Goal: Subscribe to service/newsletter

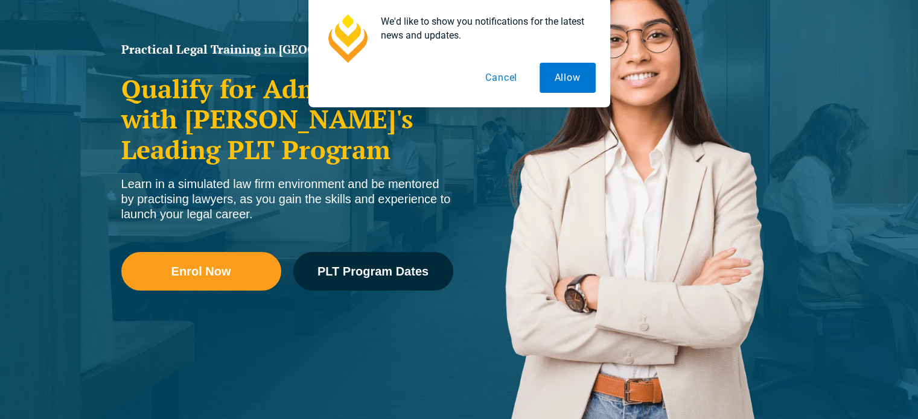
click at [510, 80] on button "Cancel" at bounding box center [501, 78] width 62 height 30
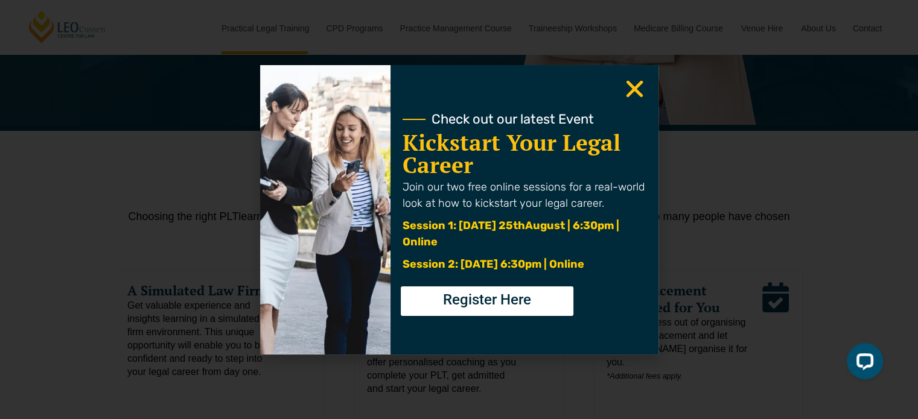
scroll to position [241, 0]
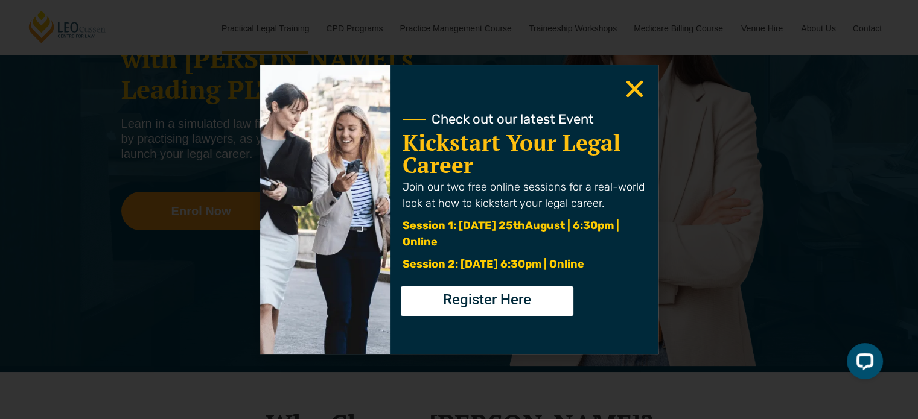
click at [632, 94] on icon "Close" at bounding box center [635, 89] width 24 height 24
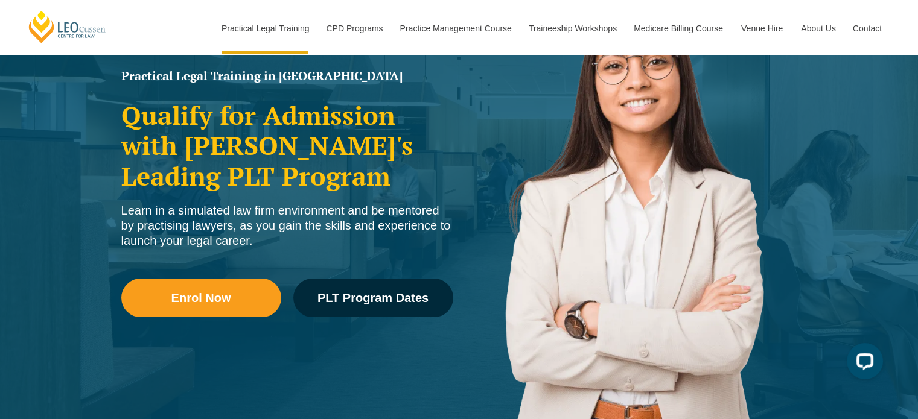
scroll to position [0, 0]
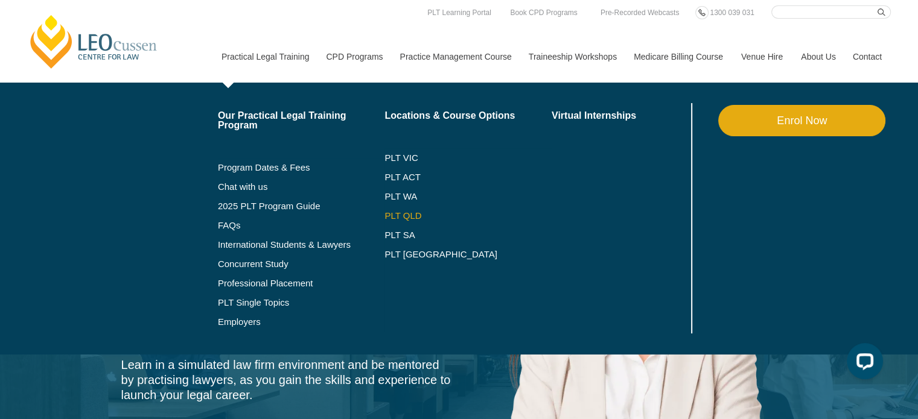
click at [396, 214] on link "PLT QLD" at bounding box center [467, 216] width 167 height 10
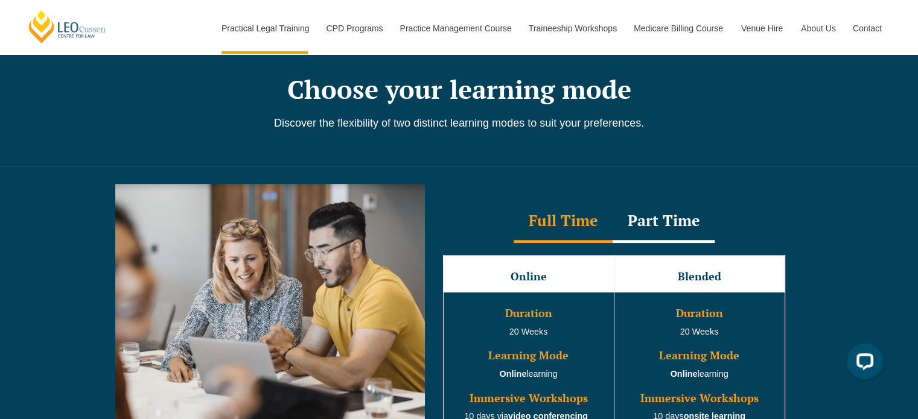
scroll to position [1026, 0]
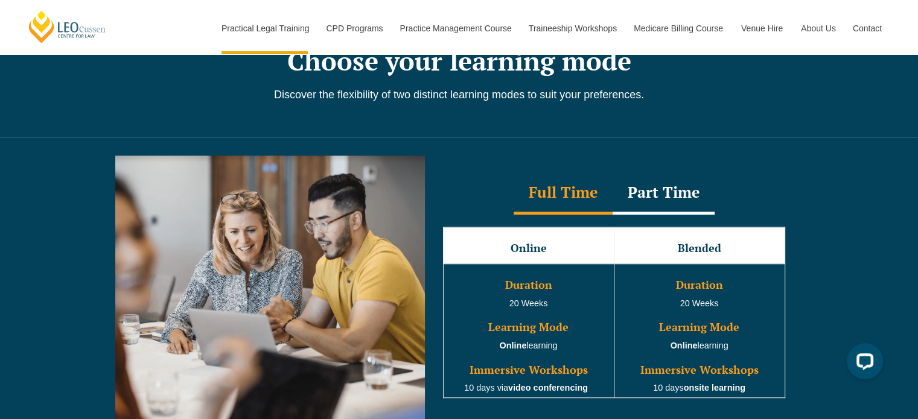
click at [644, 204] on div "Part Time" at bounding box center [663, 194] width 102 height 42
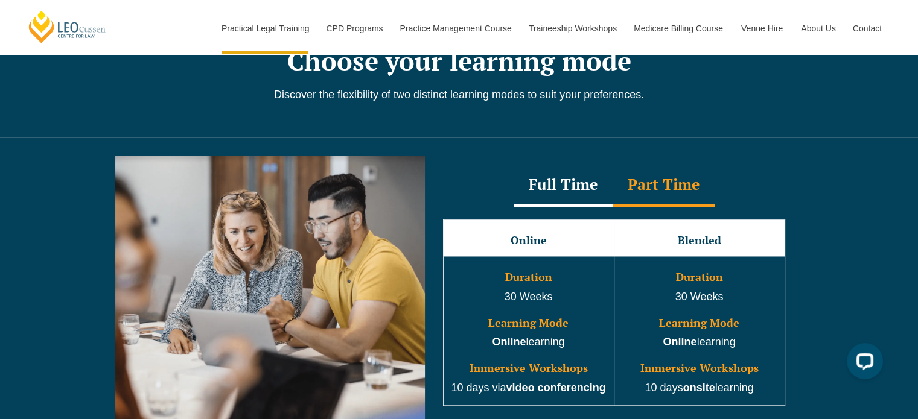
click at [565, 199] on div "Full Time" at bounding box center [563, 186] width 99 height 42
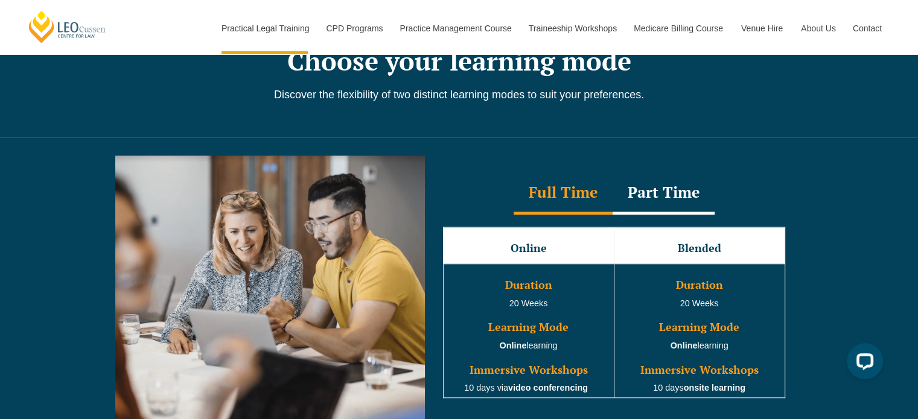
click at [644, 192] on div "Part Time" at bounding box center [663, 194] width 102 height 42
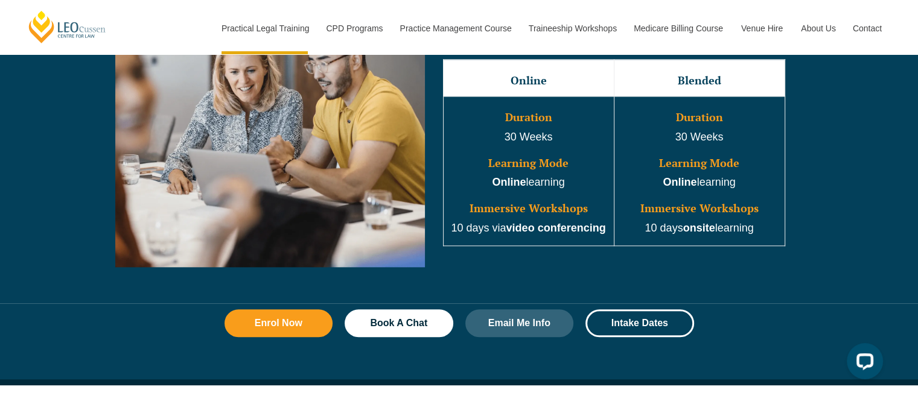
scroll to position [1267, 0]
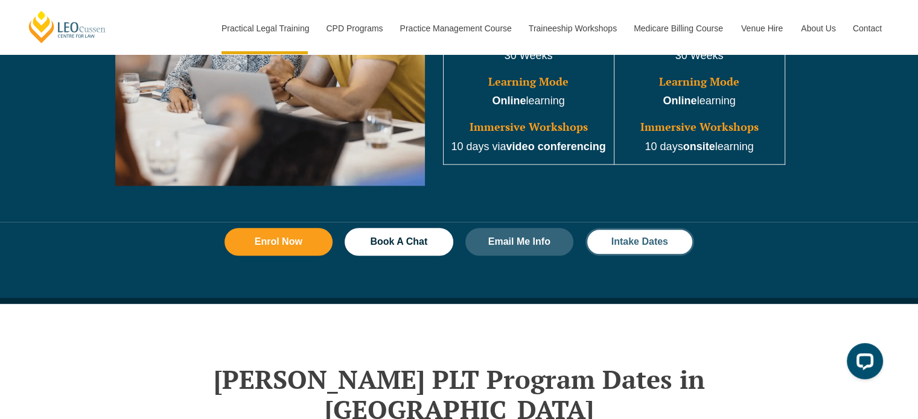
click at [646, 246] on span "Intake Dates" at bounding box center [639, 242] width 57 height 10
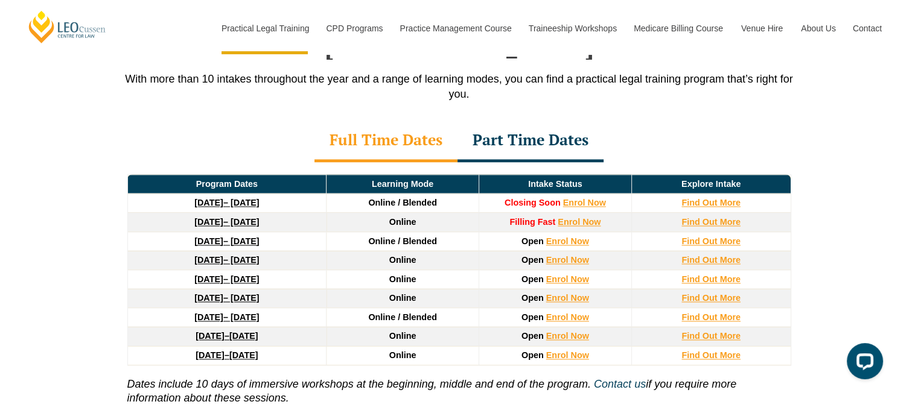
scroll to position [1693, 0]
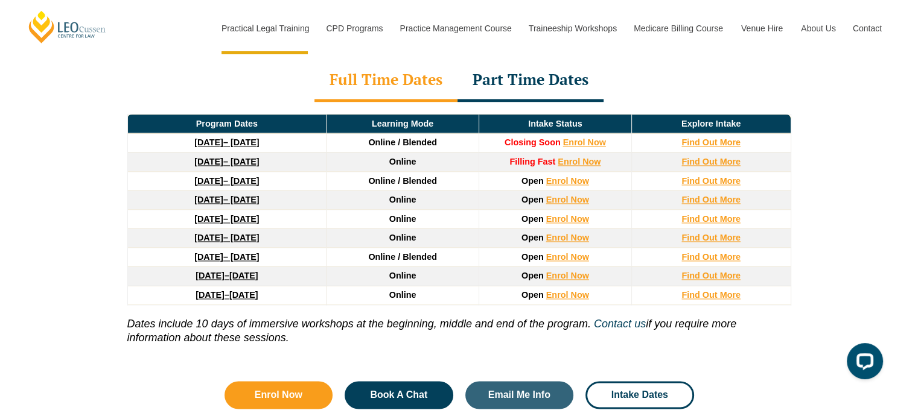
click at [259, 176] on link "27 January 2026 – 12 June 2026" at bounding box center [226, 181] width 65 height 10
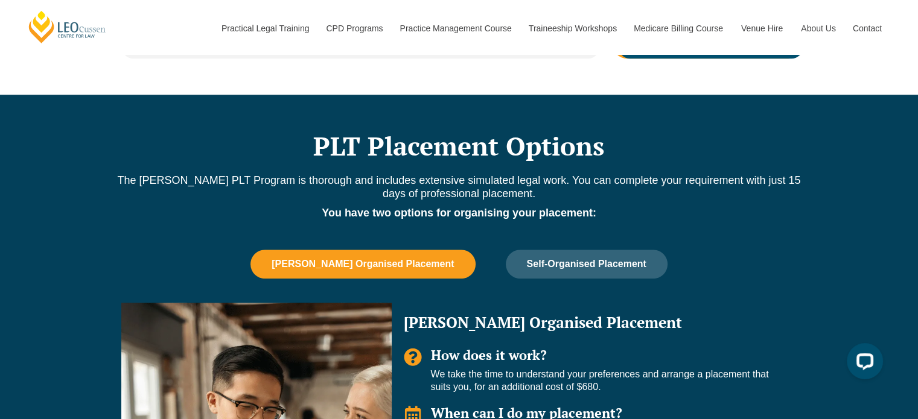
scroll to position [664, 0]
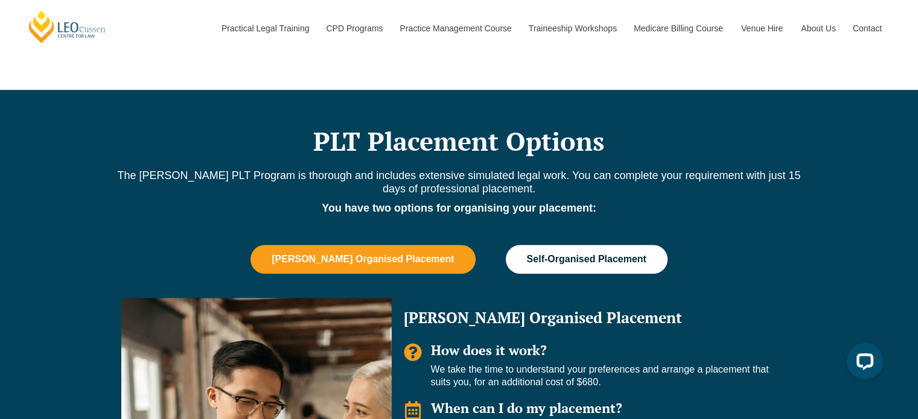
click at [529, 254] on span "Self-Organised Placement" at bounding box center [586, 259] width 119 height 11
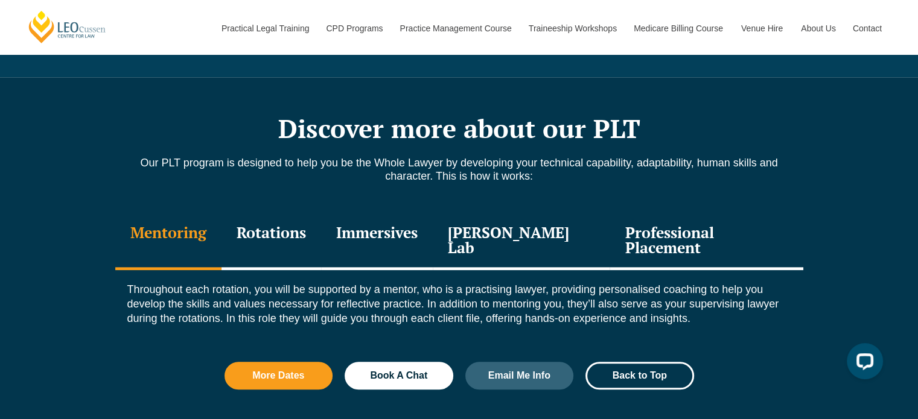
scroll to position [1267, 0]
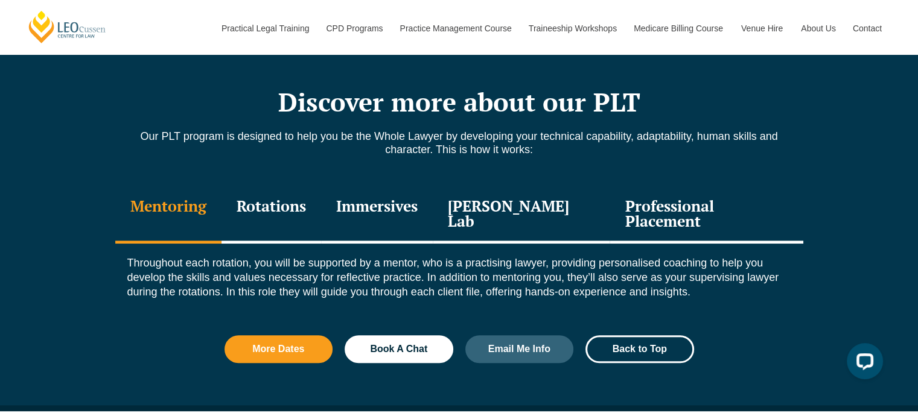
click at [266, 203] on div "Rotations" at bounding box center [271, 214] width 100 height 57
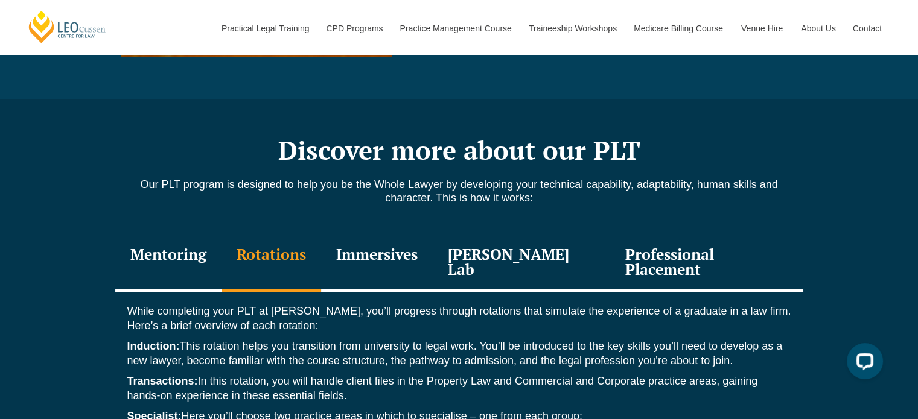
scroll to position [1146, 0]
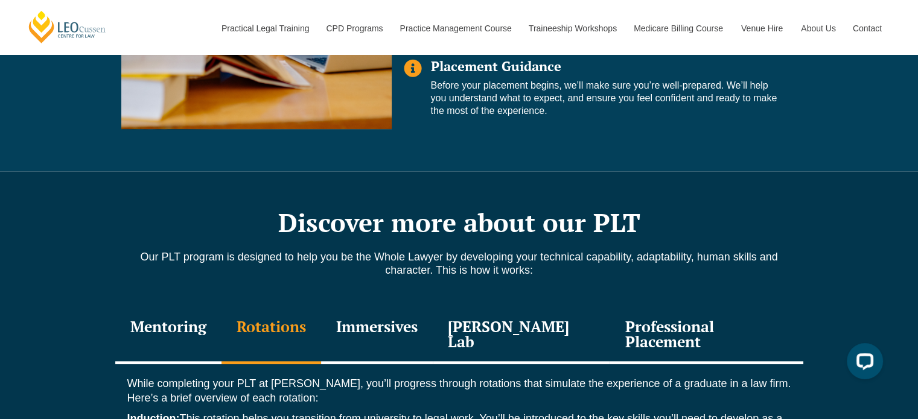
click at [415, 330] on div "Immersives" at bounding box center [377, 335] width 112 height 57
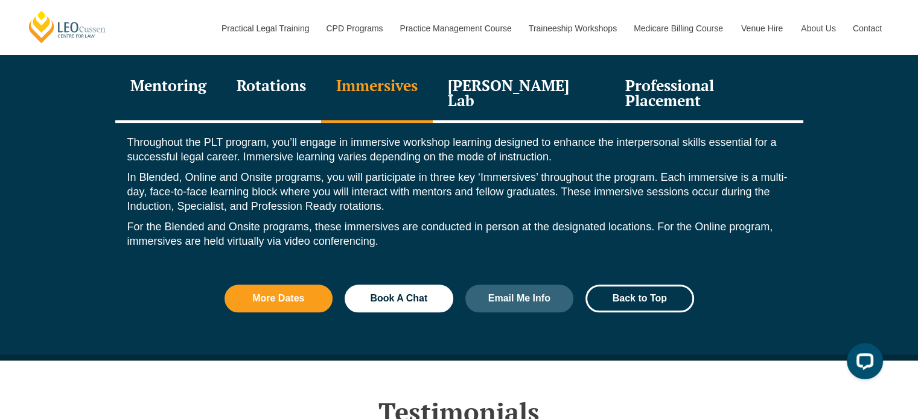
scroll to position [1267, 0]
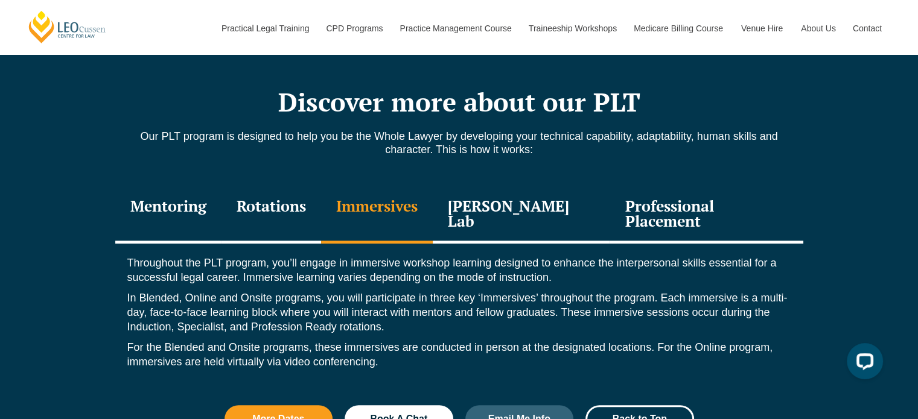
click at [543, 202] on div "[PERSON_NAME] Lab" at bounding box center [521, 214] width 177 height 57
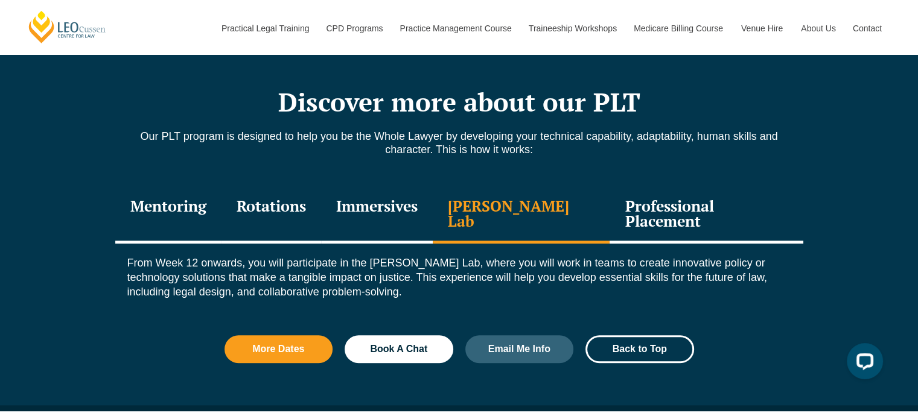
click at [666, 200] on div "Professional Placement" at bounding box center [705, 214] width 193 height 57
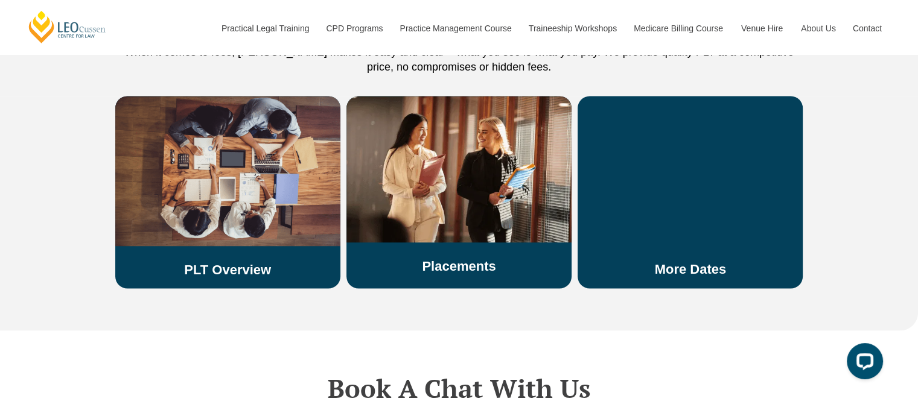
scroll to position [2172, 0]
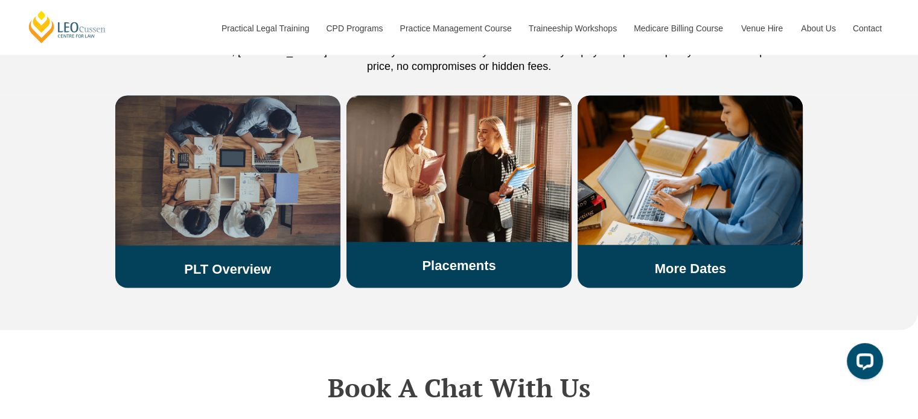
click at [253, 261] on link "PLT Overview" at bounding box center [227, 268] width 87 height 15
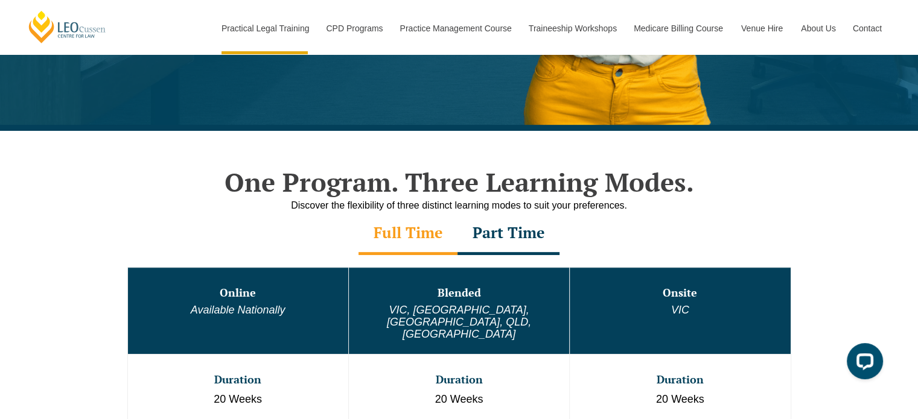
click at [526, 231] on div "Part Time" at bounding box center [508, 234] width 102 height 42
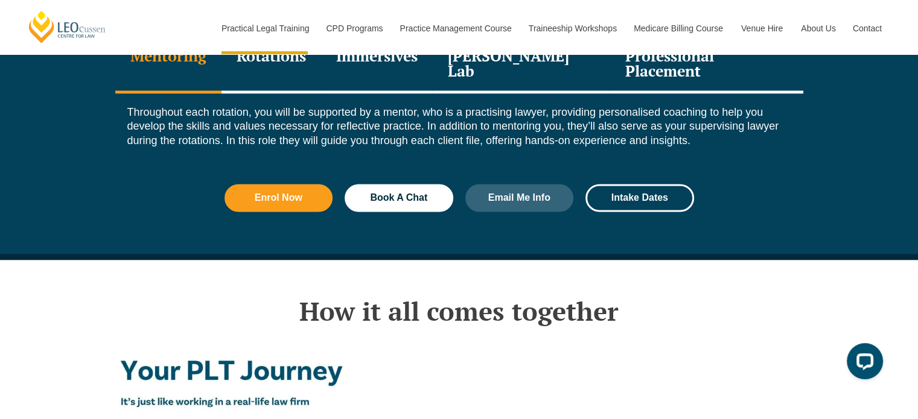
scroll to position [1750, 0]
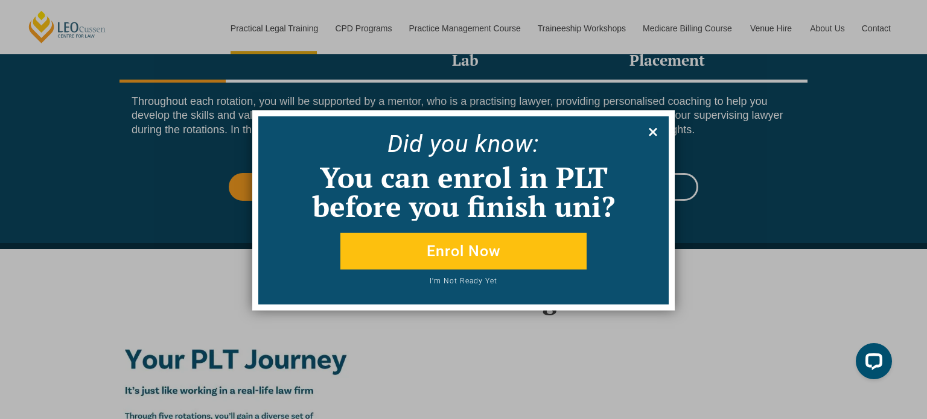
click at [653, 130] on icon at bounding box center [653, 132] width 8 height 8
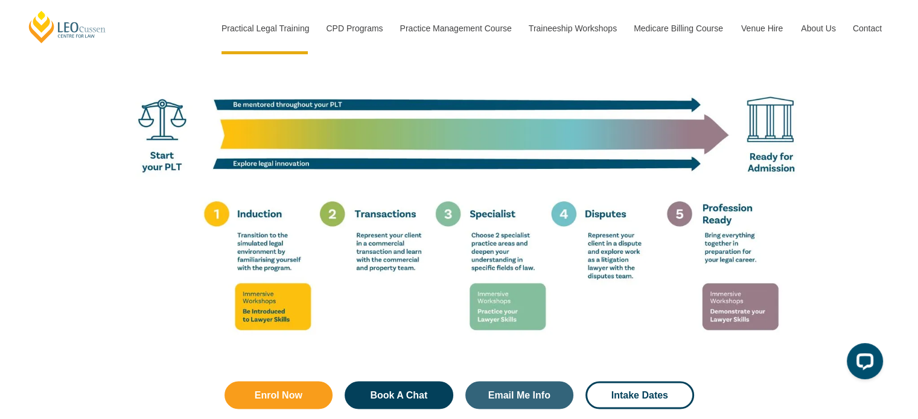
scroll to position [2172, 0]
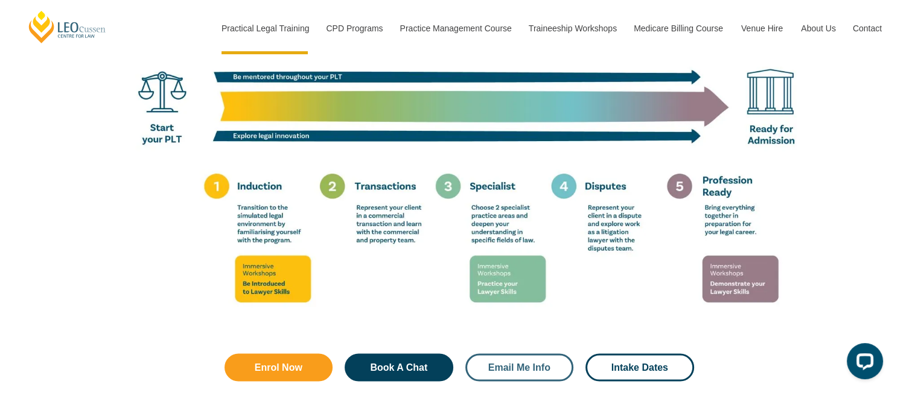
click at [497, 363] on span "Email Me Info" at bounding box center [519, 368] width 62 height 10
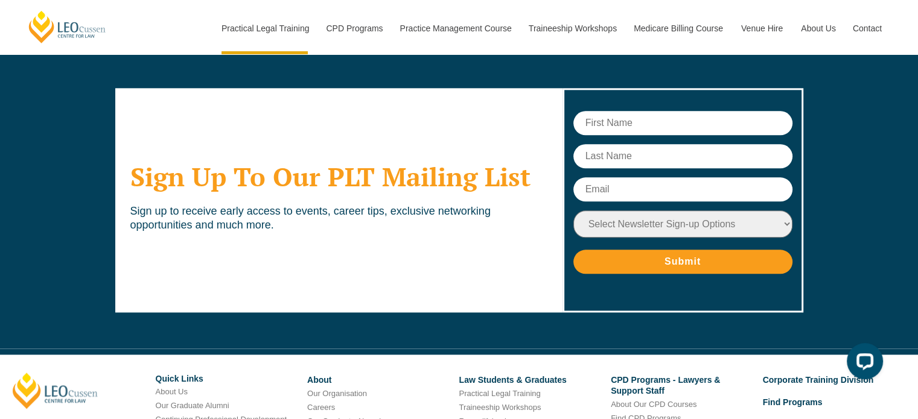
scroll to position [6050, 0]
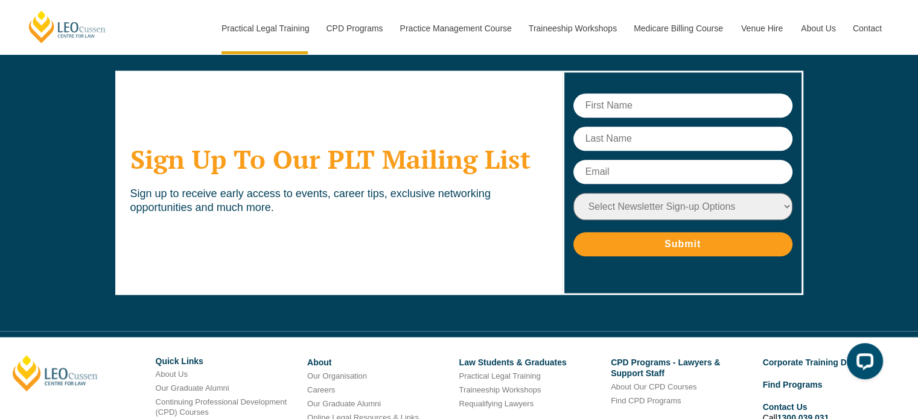
click at [610, 94] on input "text" at bounding box center [682, 106] width 219 height 24
type input "Michelle"
type input "Dorendahl"
type input "michelle@dorendahl.com"
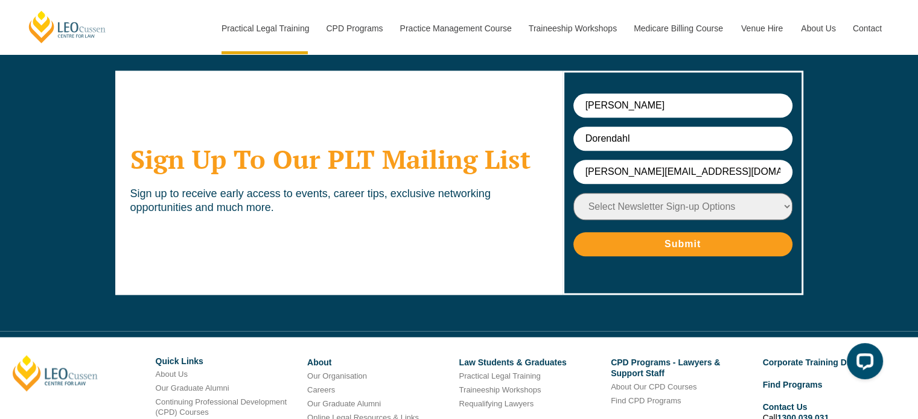
click at [638, 193] on select "Select Newsletter Sign-up Options Practical Legal Training - VIC Practical Lega…" at bounding box center [682, 206] width 219 height 27
select select "tfa_15"
click at [573, 193] on select "Select Newsletter Sign-up Options Practical Legal Training - VIC Practical Lega…" at bounding box center [682, 206] width 219 height 27
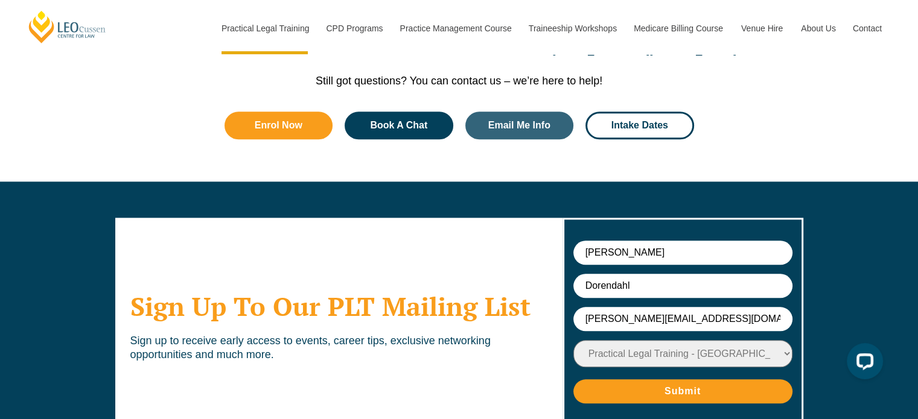
scroll to position [6037, 0]
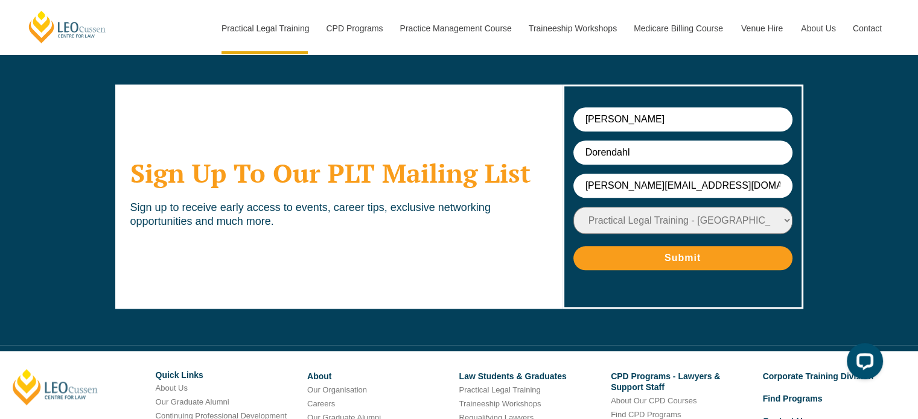
drag, startPoint x: 703, startPoint y: 147, endPoint x: 542, endPoint y: 147, distance: 160.5
click at [542, 147] on div "Sign Up To Our PLT Mailing List Sign up to receive early access to events, care…" at bounding box center [459, 196] width 688 height 297
type input "M_D129@student.usc.edu.au"
click at [629, 246] on input "Submit" at bounding box center [682, 258] width 219 height 24
